Goal: Information Seeking & Learning: Learn about a topic

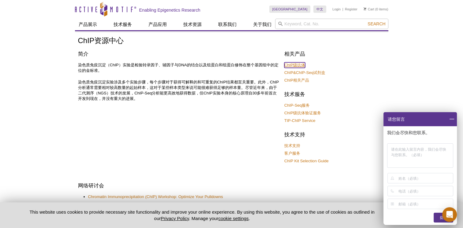
click at [296, 65] on link "ChIP级抗体" at bounding box center [294, 65] width 21 height 6
click at [320, 73] on link "ChIP&ChIP-Seq试剂盒" at bounding box center [304, 73] width 41 height 6
click at [322, 73] on link "ChIP&ChIP-Seq试剂盒" at bounding box center [304, 73] width 41 height 6
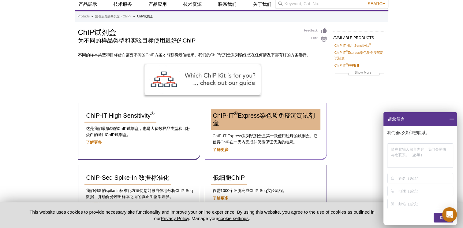
scroll to position [31, 0]
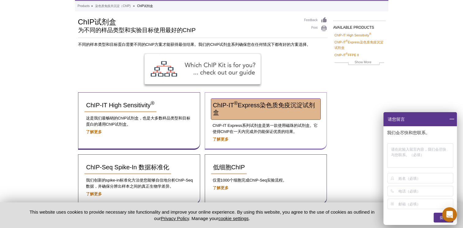
click at [277, 110] on link "ChIP-IT ® Express染色质免疫沉淀试剂盒" at bounding box center [265, 109] width 109 height 21
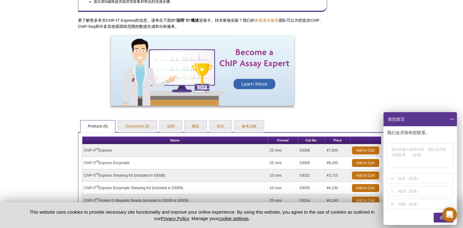
scroll to position [239, 0]
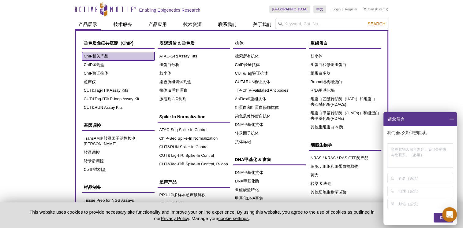
click at [91, 53] on link "ChIP相关产品" at bounding box center [118, 56] width 72 height 9
